Goal: Task Accomplishment & Management: Manage account settings

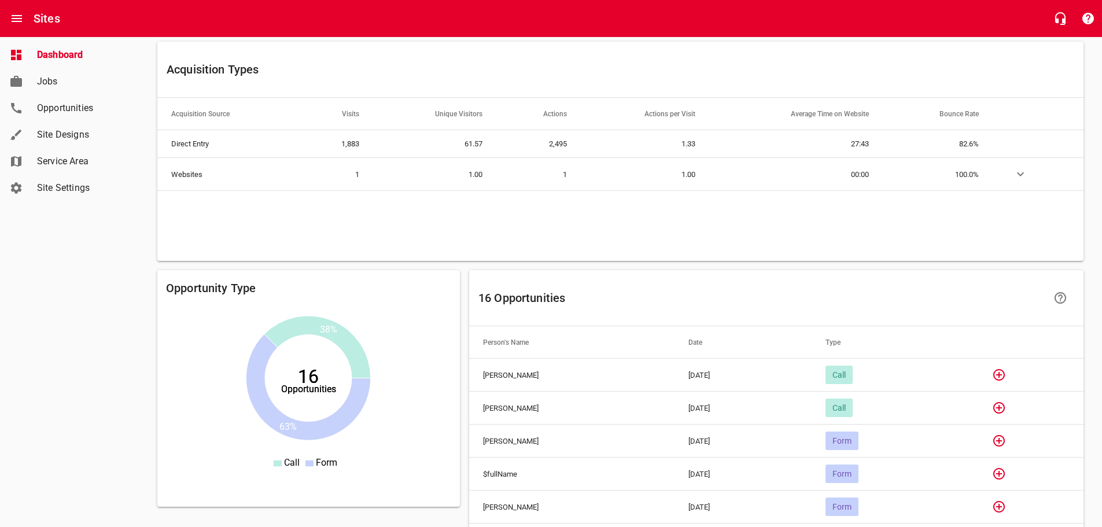
scroll to position [752, 0]
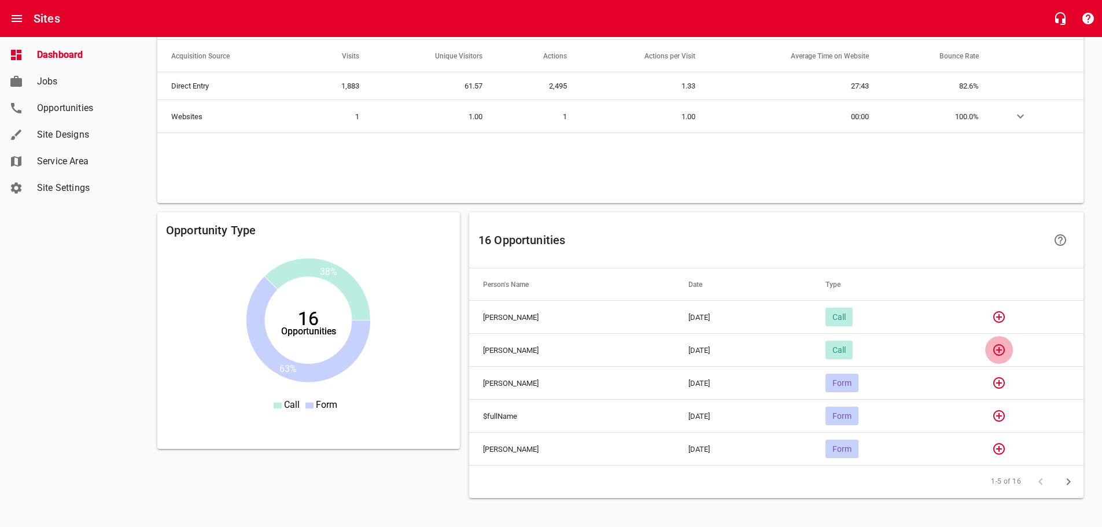
click at [1006, 353] on icon "button" at bounding box center [999, 350] width 14 height 14
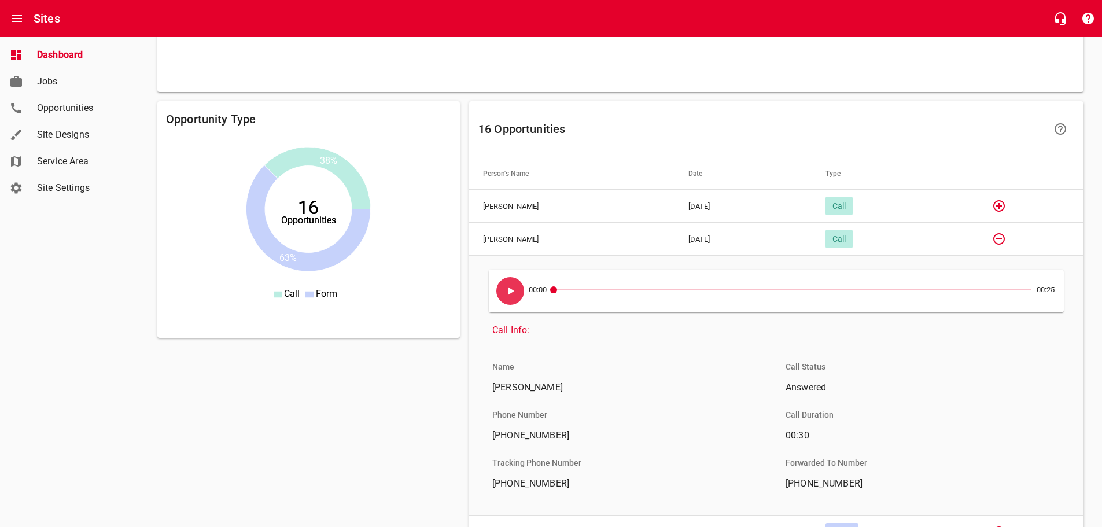
scroll to position [868, 0]
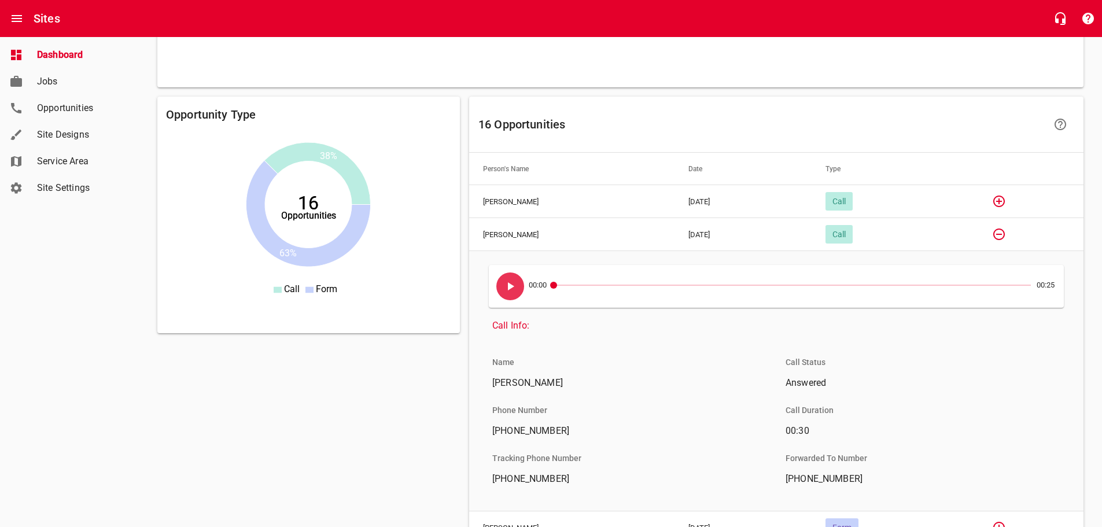
click at [1005, 200] on icon "button" at bounding box center [999, 202] width 12 height 12
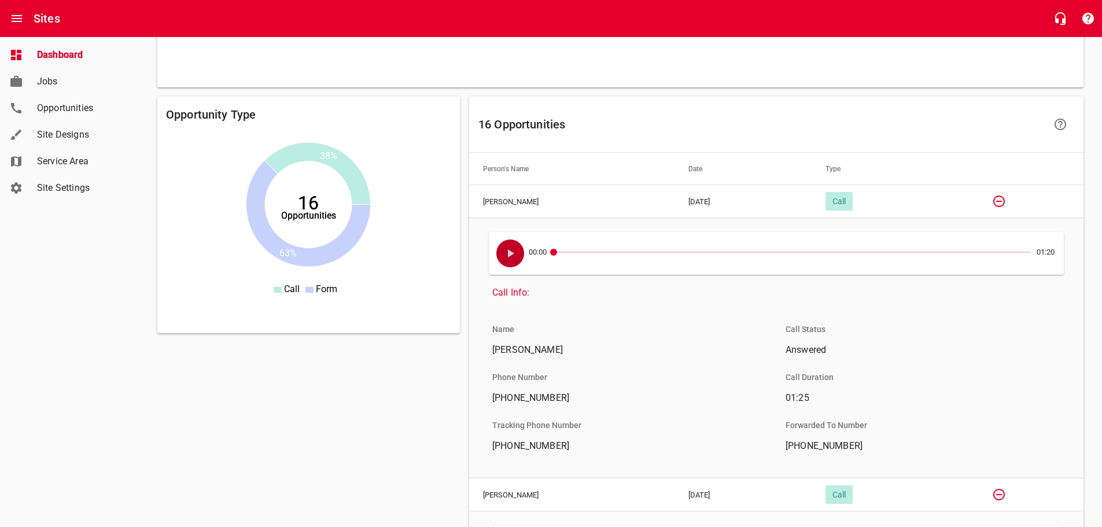
click at [507, 251] on icon "button" at bounding box center [510, 253] width 14 height 14
click at [1005, 205] on icon "button" at bounding box center [999, 202] width 12 height 12
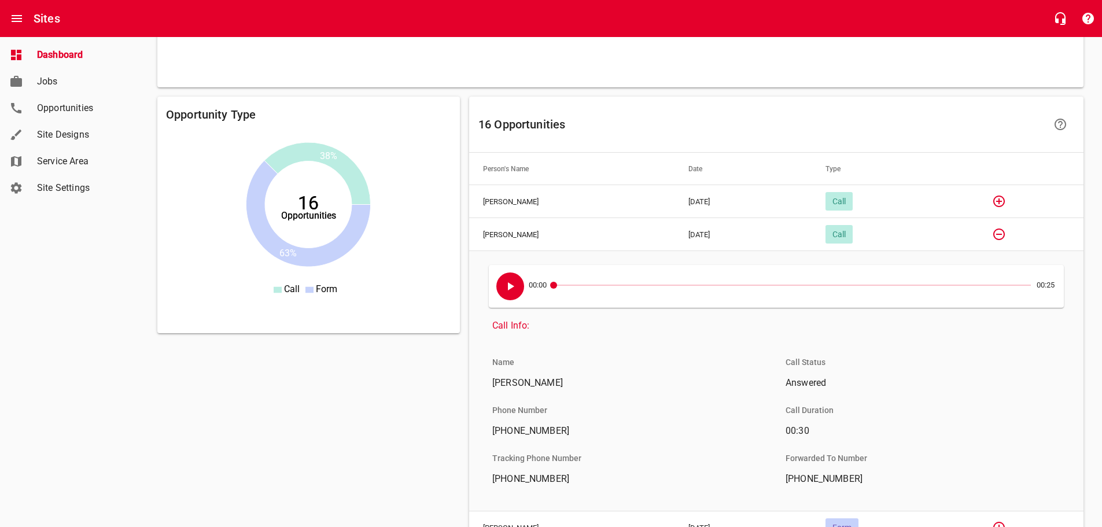
click at [502, 286] on button "button" at bounding box center [510, 286] width 28 height 28
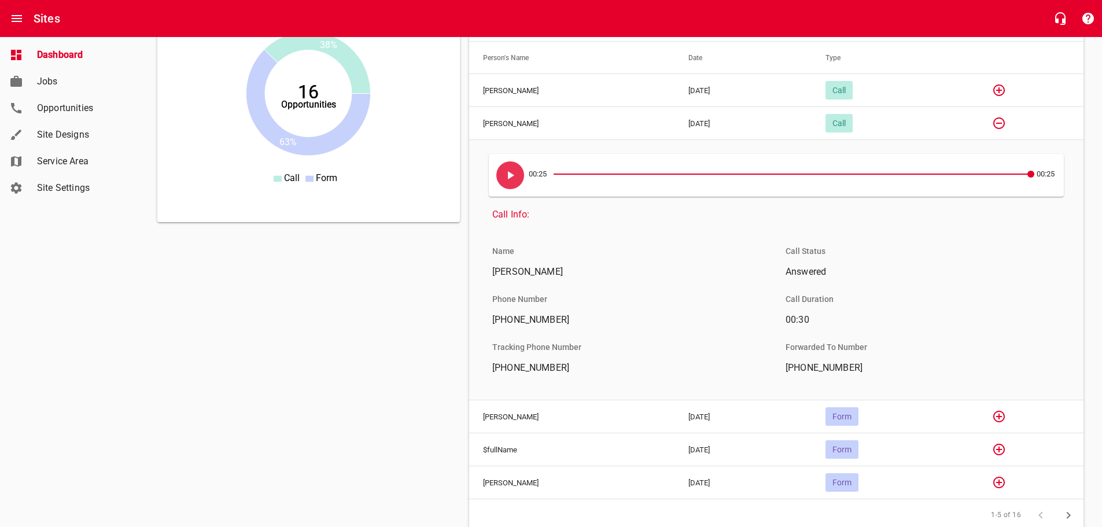
scroll to position [983, 0]
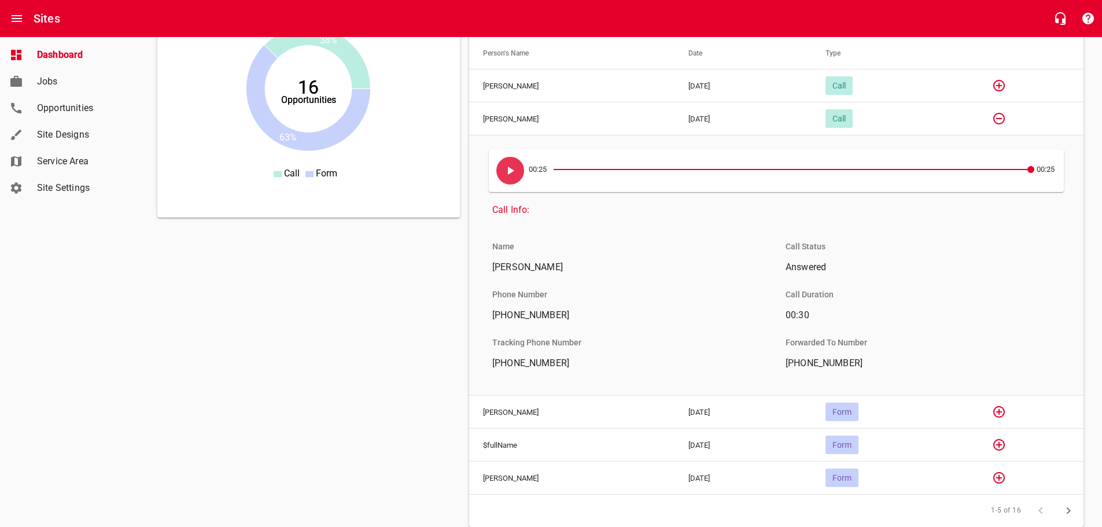
click at [1006, 121] on icon "button" at bounding box center [999, 119] width 14 height 14
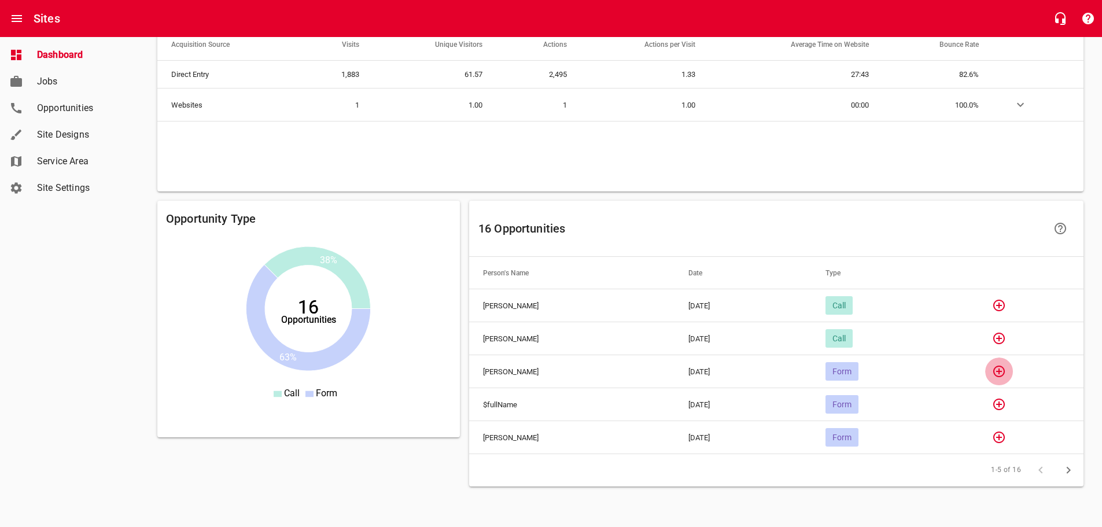
click at [1006, 371] on icon "button" at bounding box center [999, 371] width 14 height 14
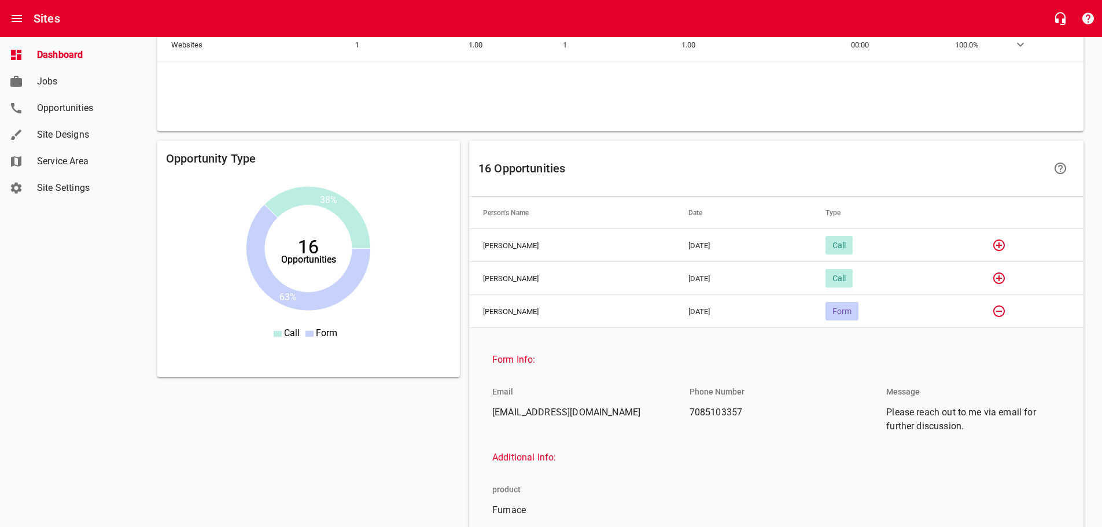
click at [1005, 309] on icon "button" at bounding box center [999, 311] width 14 height 14
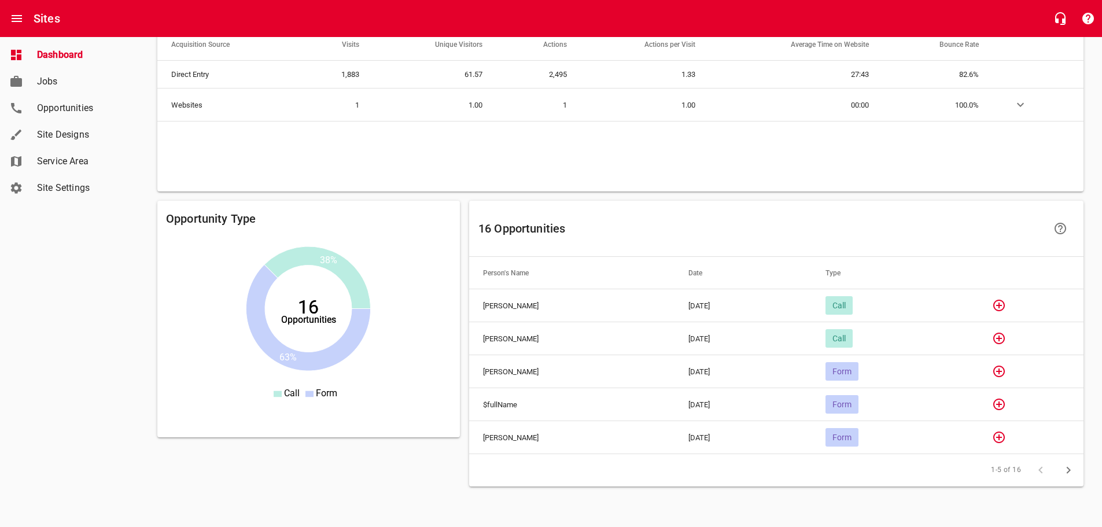
click at [1006, 436] on icon "button" at bounding box center [999, 437] width 14 height 14
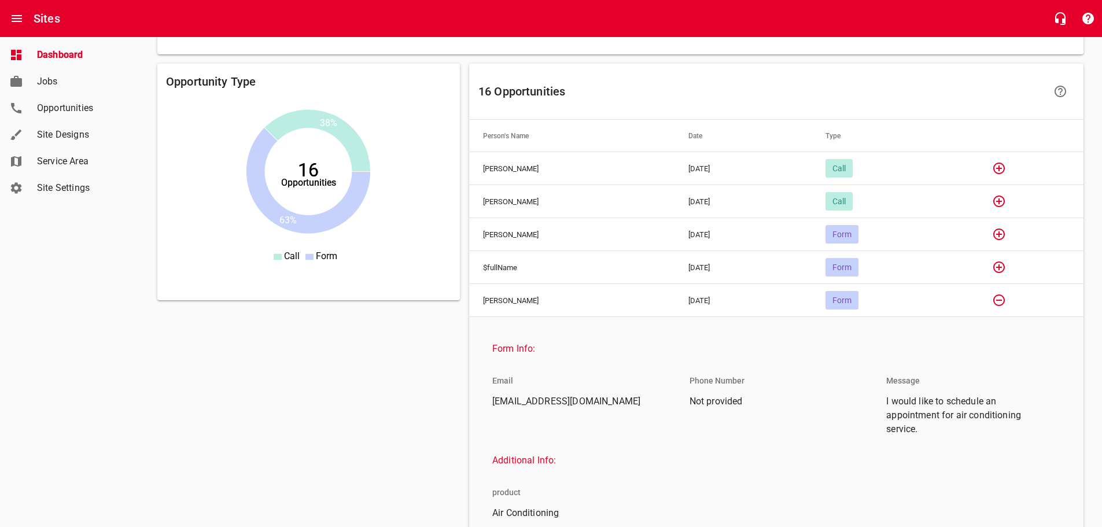
scroll to position [939, 0]
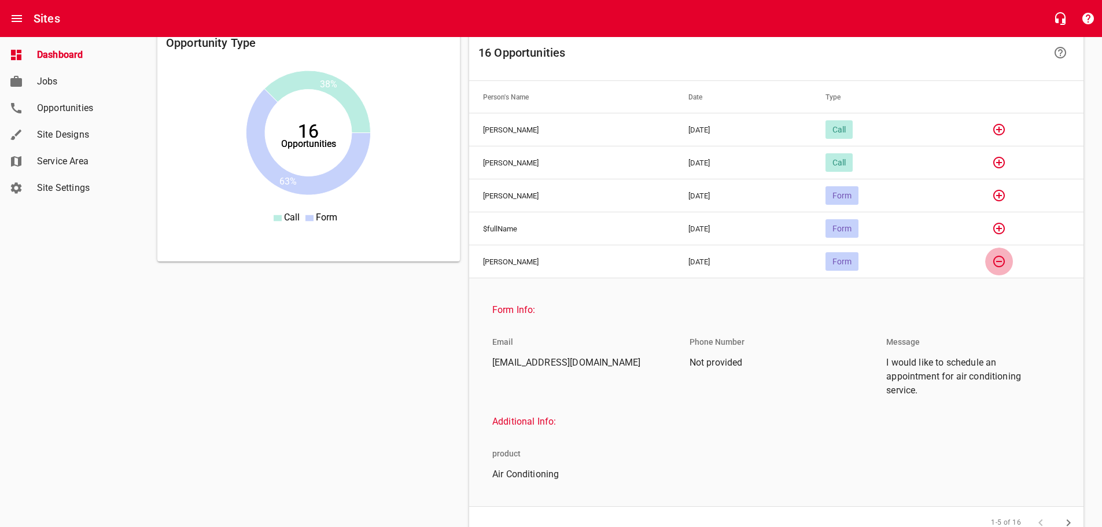
click at [1008, 271] on button "button" at bounding box center [999, 262] width 28 height 28
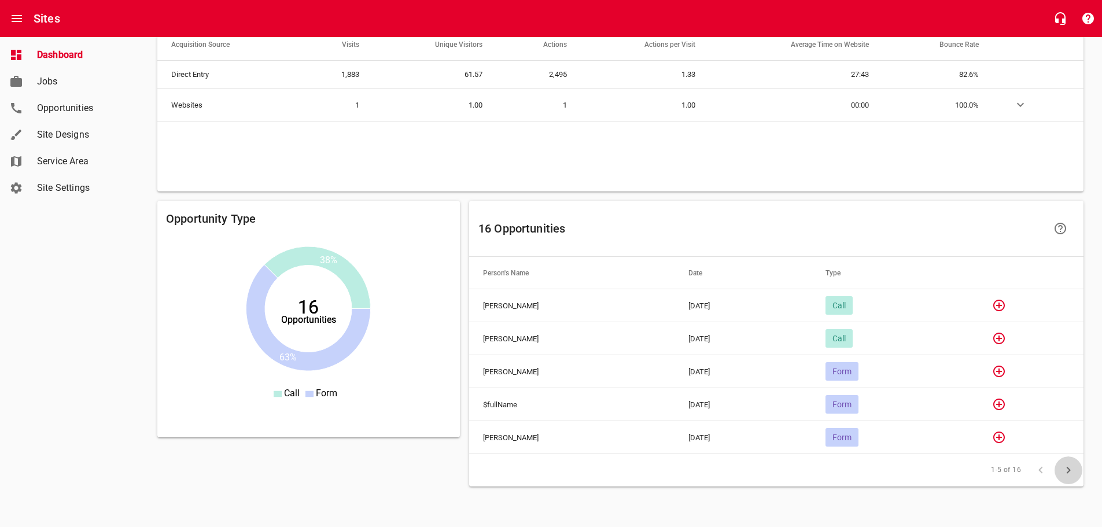
click at [1066, 468] on icon "button" at bounding box center [1069, 470] width 14 height 14
click at [1042, 470] on icon "button" at bounding box center [1041, 470] width 14 height 14
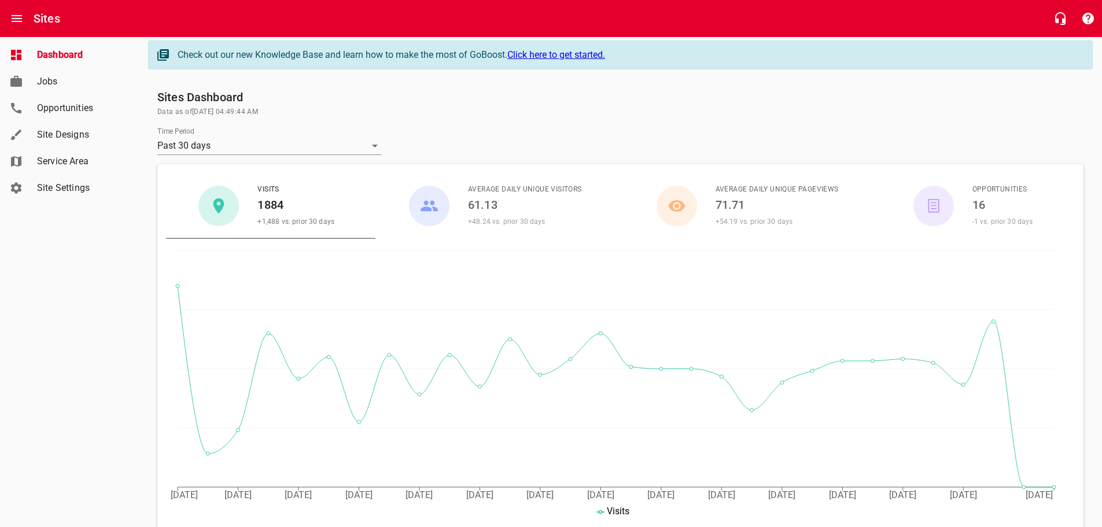
scroll to position [0, 0]
